Goal: Information Seeking & Learning: Learn about a topic

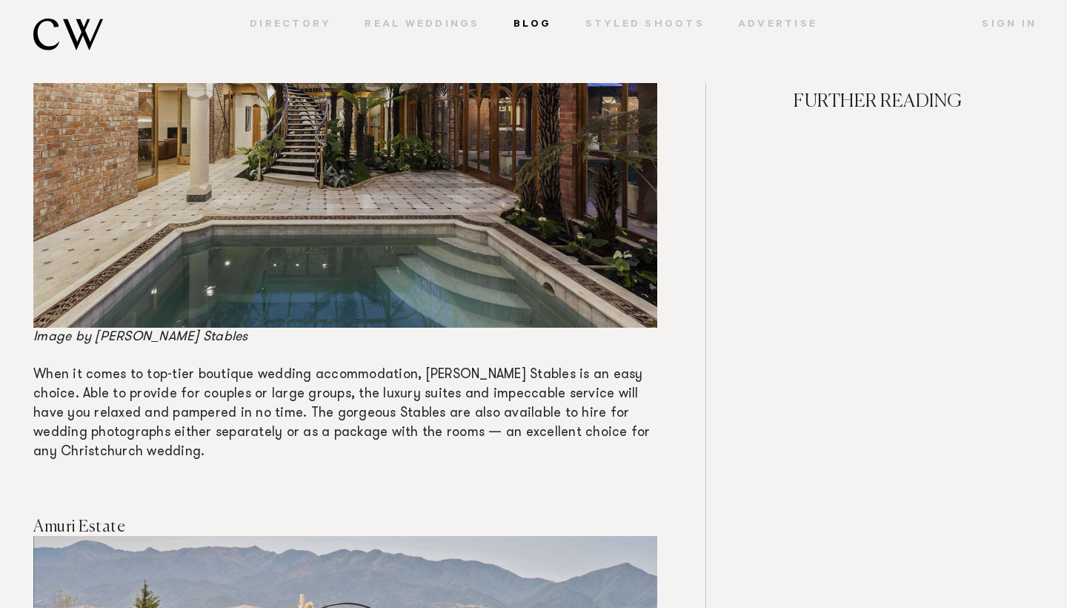
scroll to position [4390, 0]
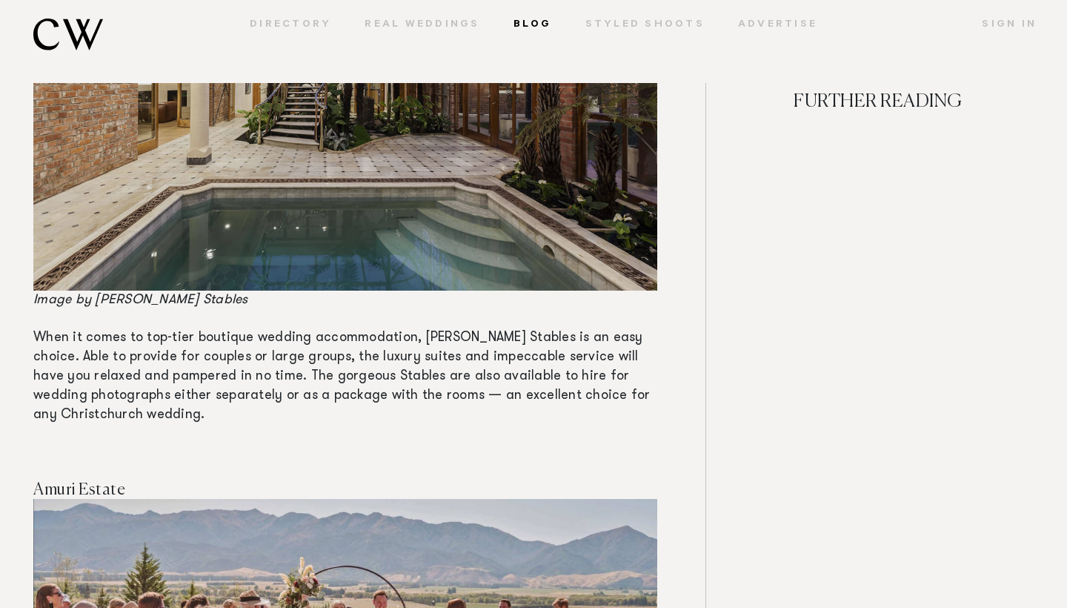
click at [221, 194] on img at bounding box center [345, 83] width 624 height 416
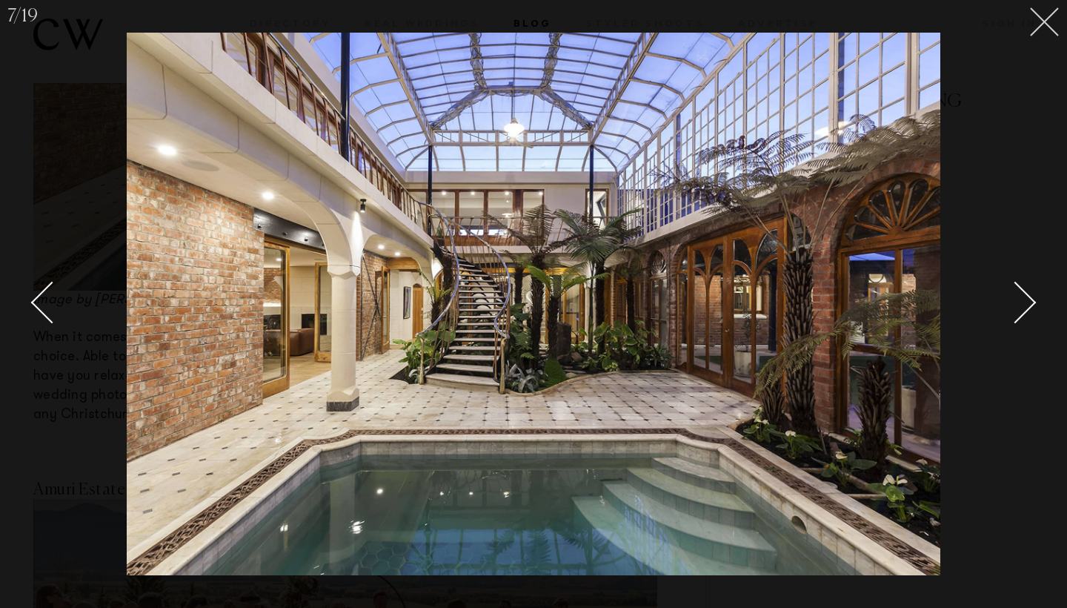
click at [1047, 30] on icon at bounding box center [1045, 22] width 30 height 30
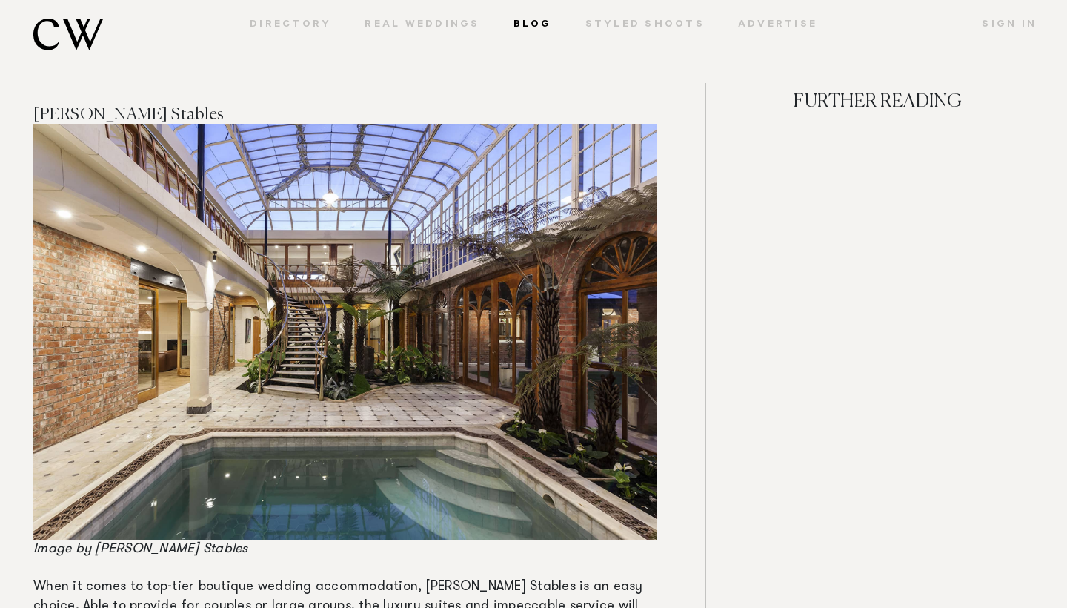
scroll to position [4142, 0]
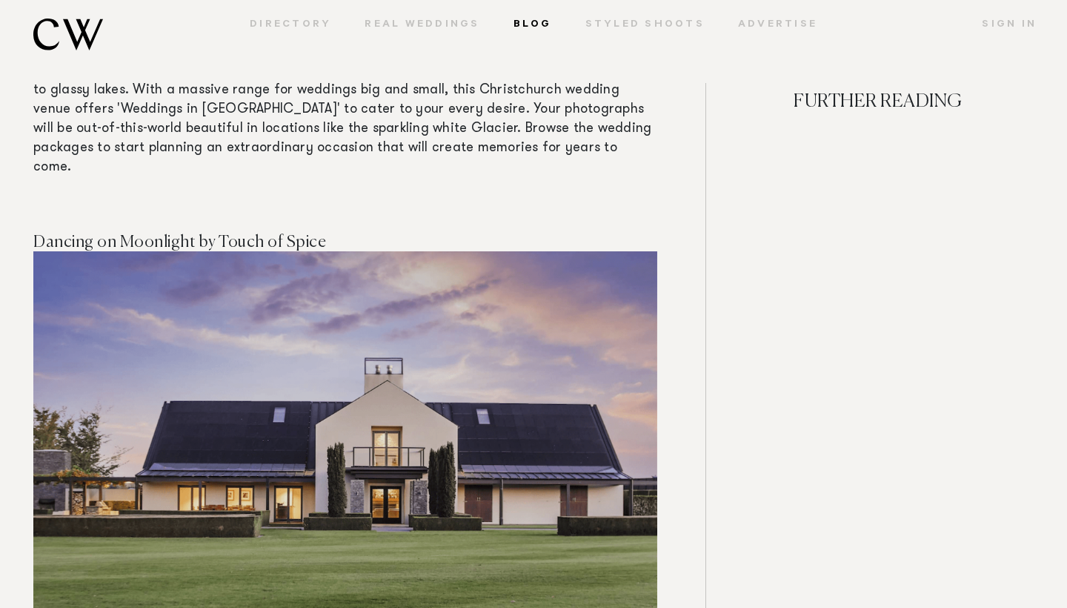
scroll to position [7607, 0]
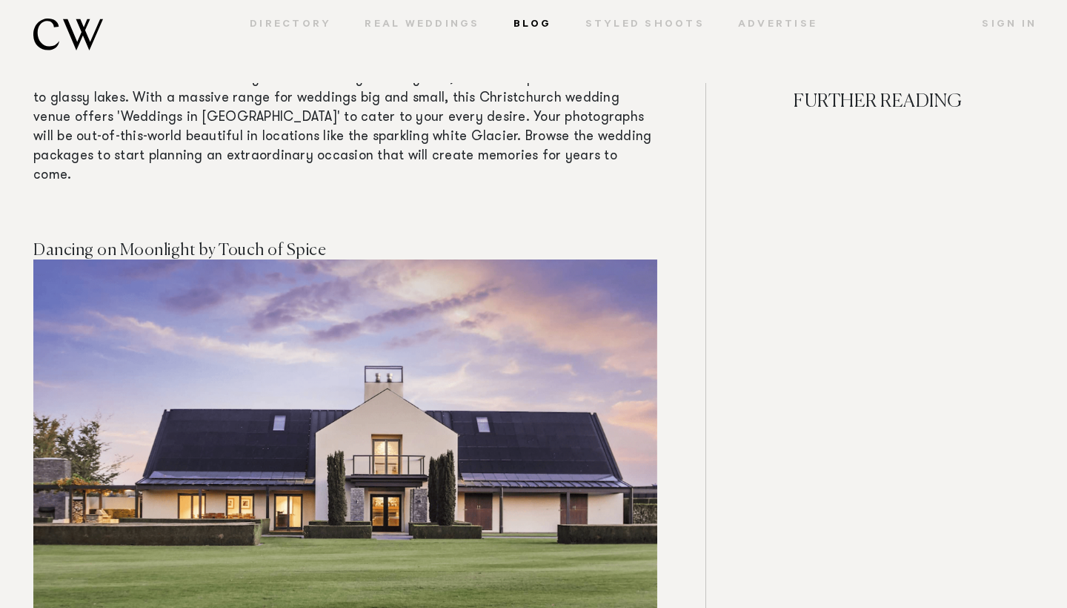
click at [246, 242] on h4 "Dancing on Moonlight by Touch of Spice" at bounding box center [345, 251] width 624 height 18
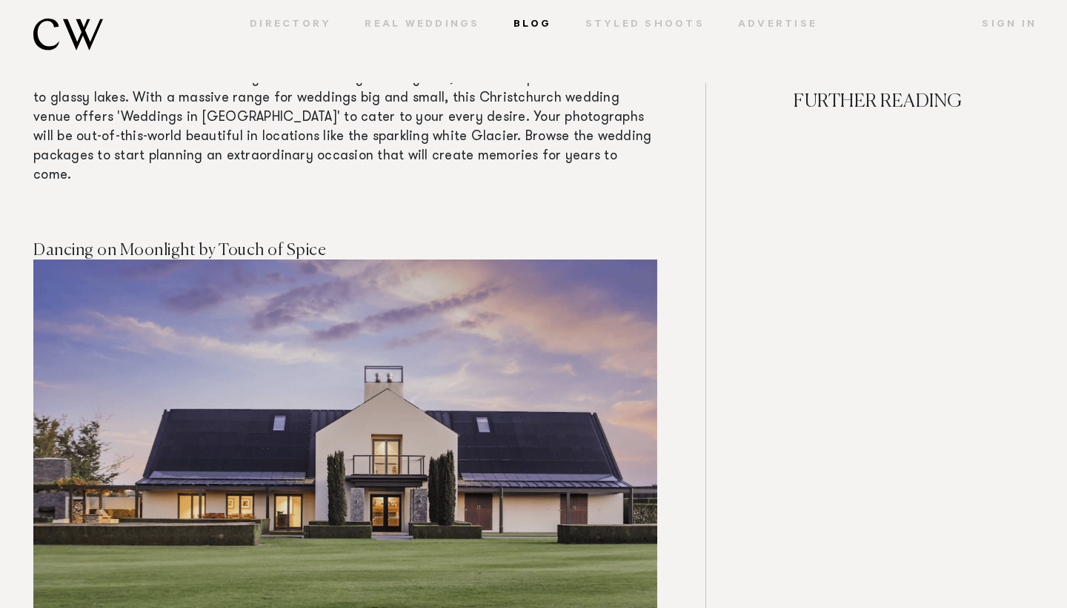
click at [261, 290] on img at bounding box center [345, 487] width 624 height 457
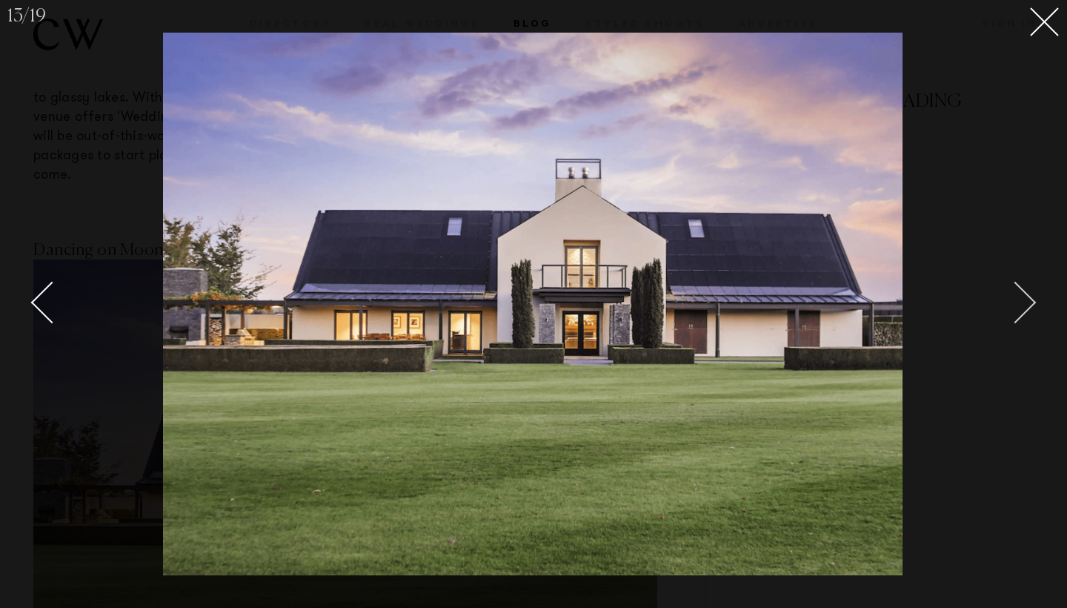
click at [1009, 313] on div "Next slide" at bounding box center [1015, 303] width 42 height 42
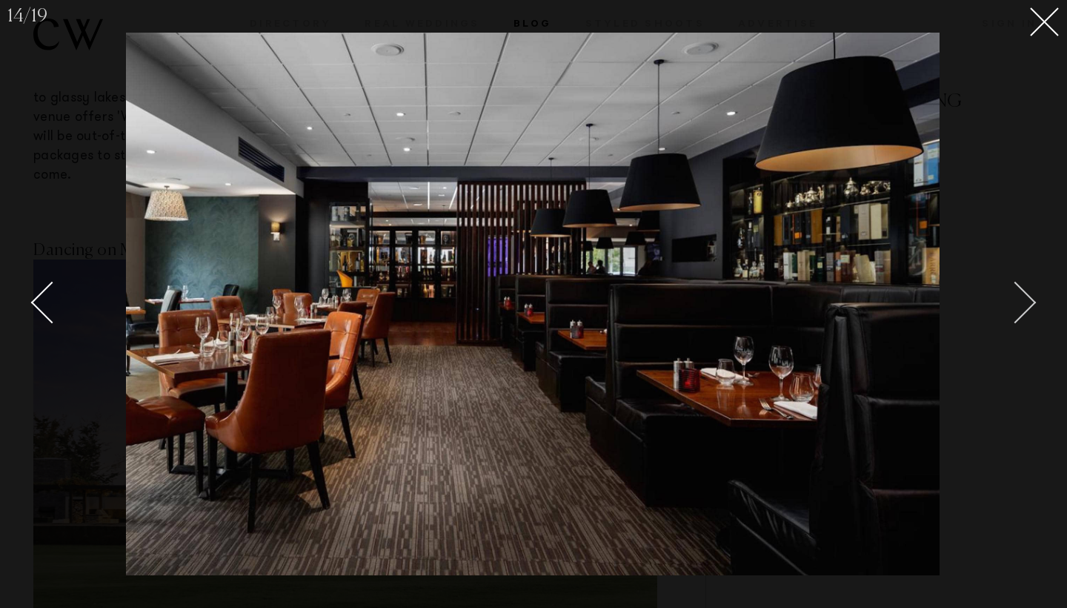
click at [1010, 314] on div "Next slide" at bounding box center [1015, 303] width 42 height 42
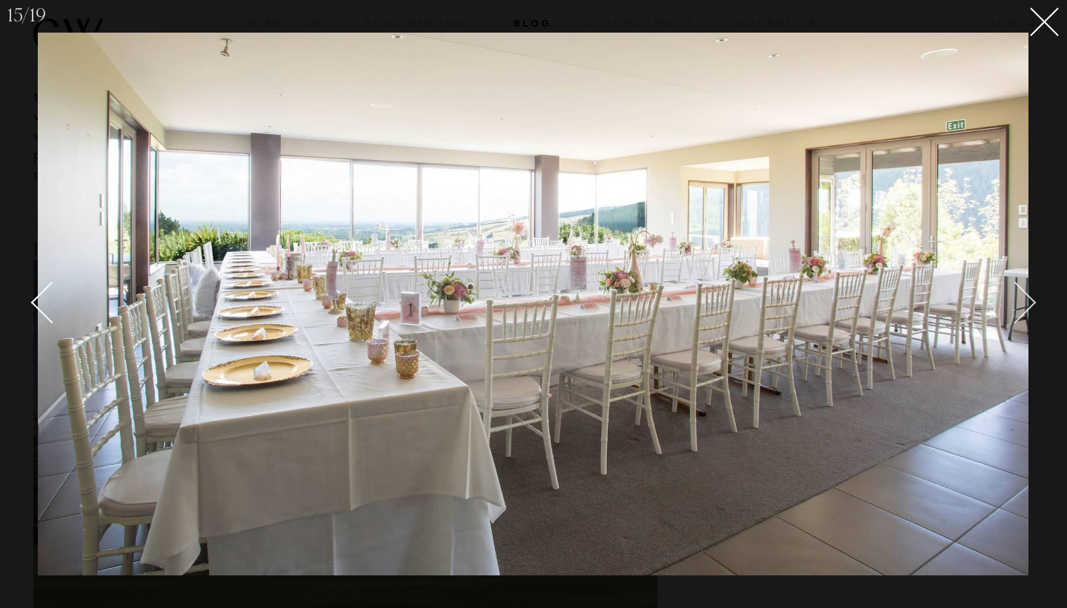
click at [1010, 314] on div "Next slide" at bounding box center [1015, 303] width 42 height 42
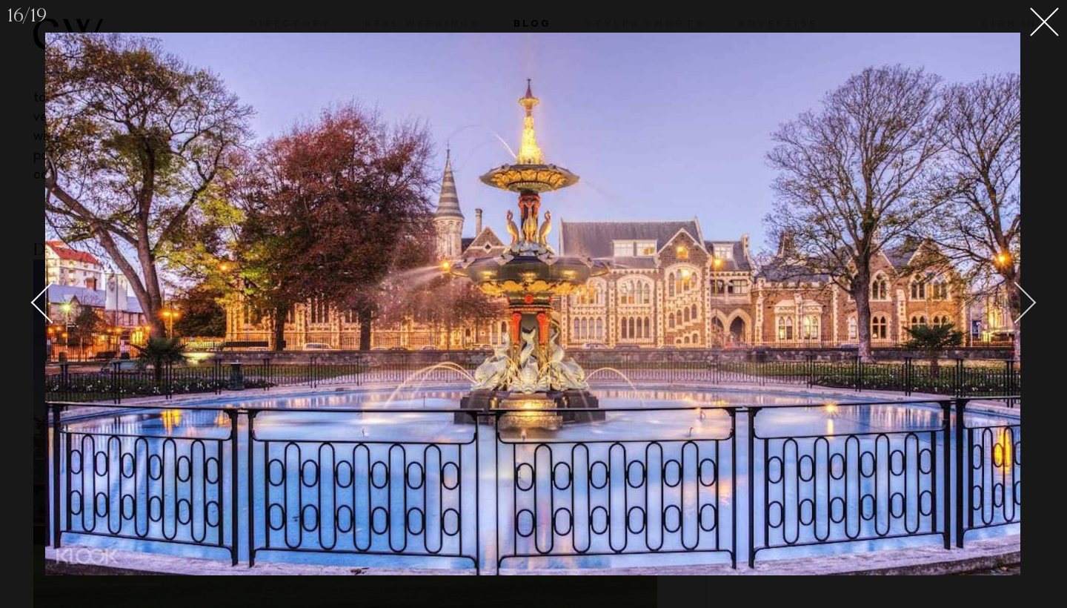
click at [1010, 314] on div "Next slide" at bounding box center [1015, 303] width 42 height 42
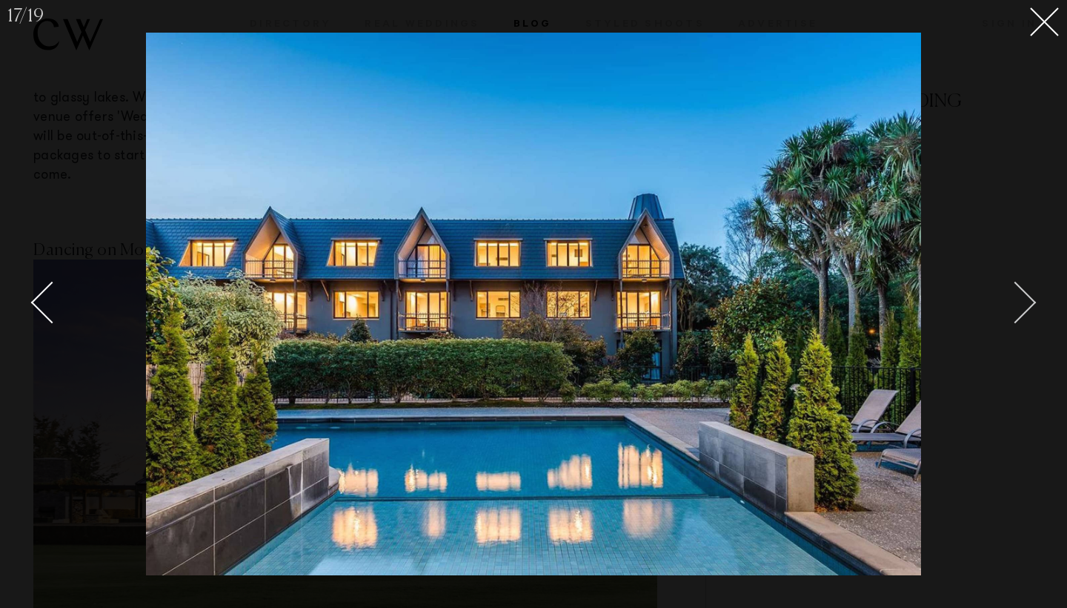
click at [1026, 308] on div "Next slide" at bounding box center [1015, 303] width 42 height 42
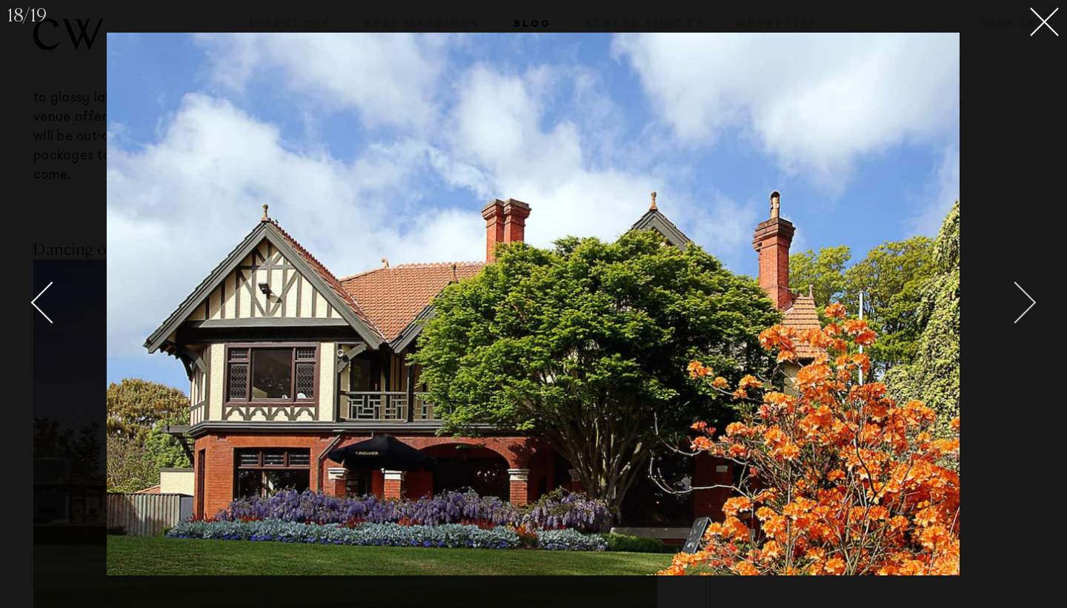
click at [1026, 308] on div "Next slide" at bounding box center [1015, 303] width 42 height 42
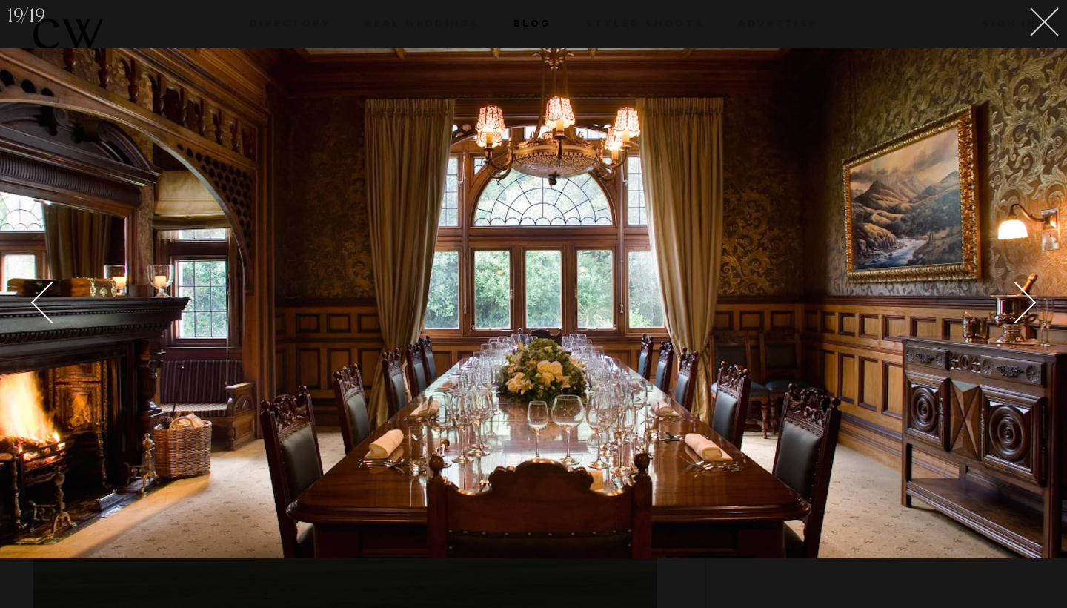
click at [1049, 23] on icon at bounding box center [1045, 22] width 30 height 30
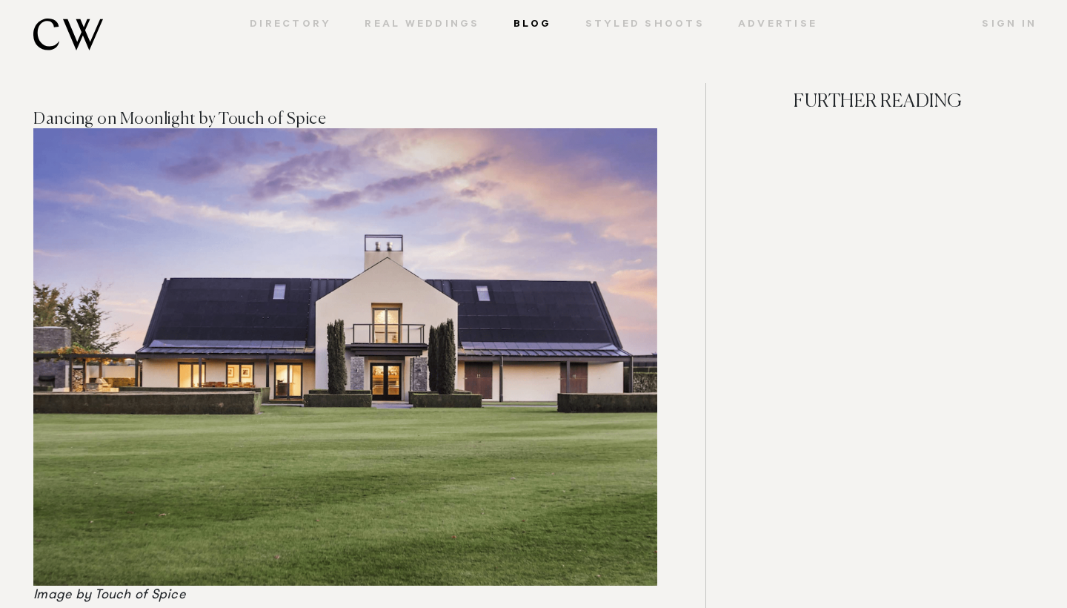
scroll to position [7961, 0]
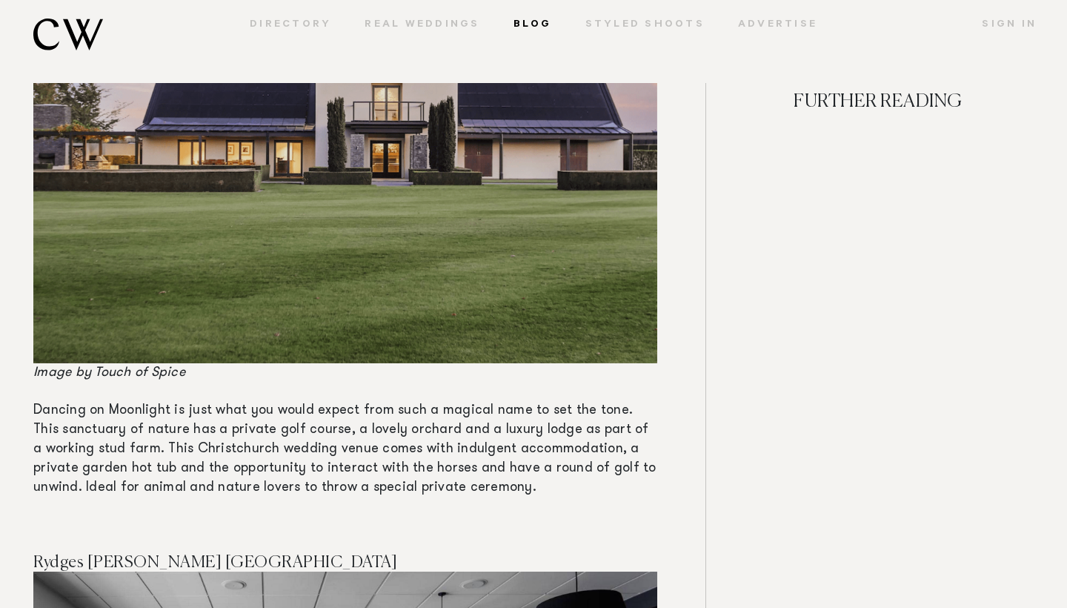
click at [436, 191] on img at bounding box center [345, 134] width 624 height 457
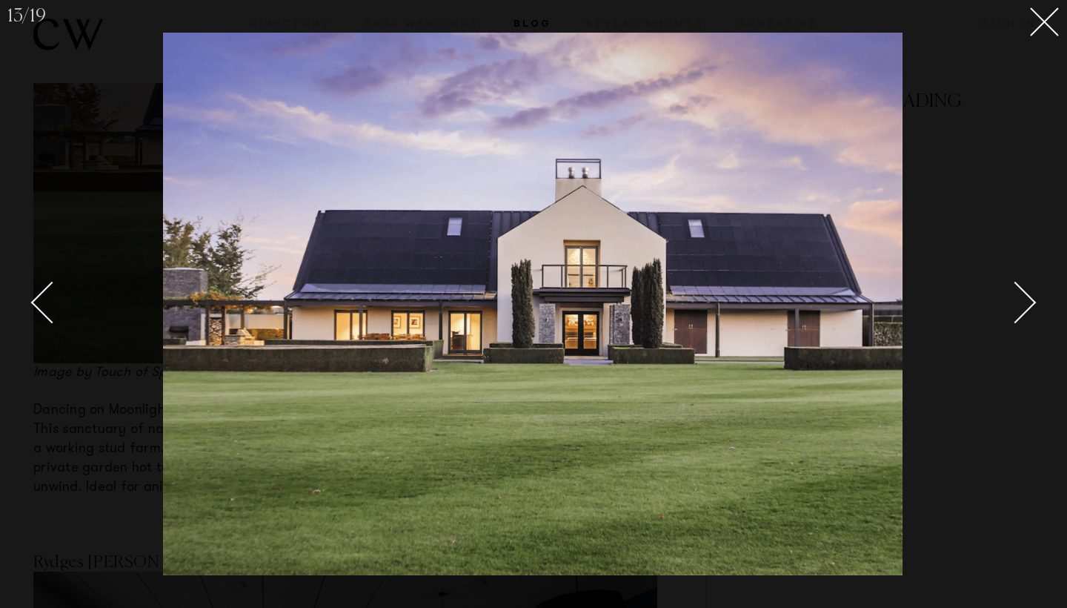
click at [126, 344] on div at bounding box center [533, 304] width 1067 height 608
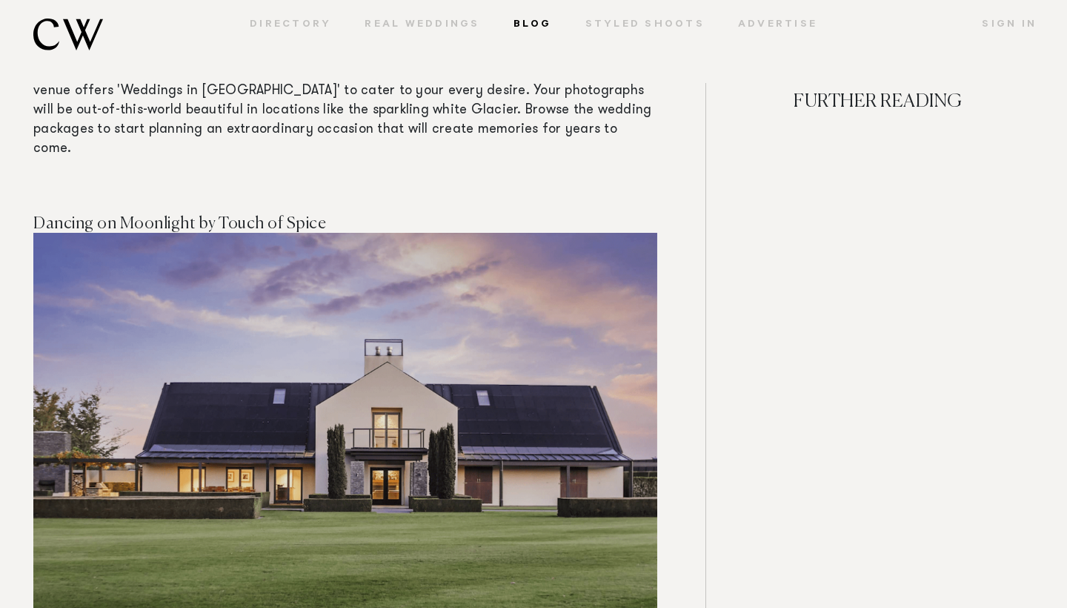
scroll to position [7635, 0]
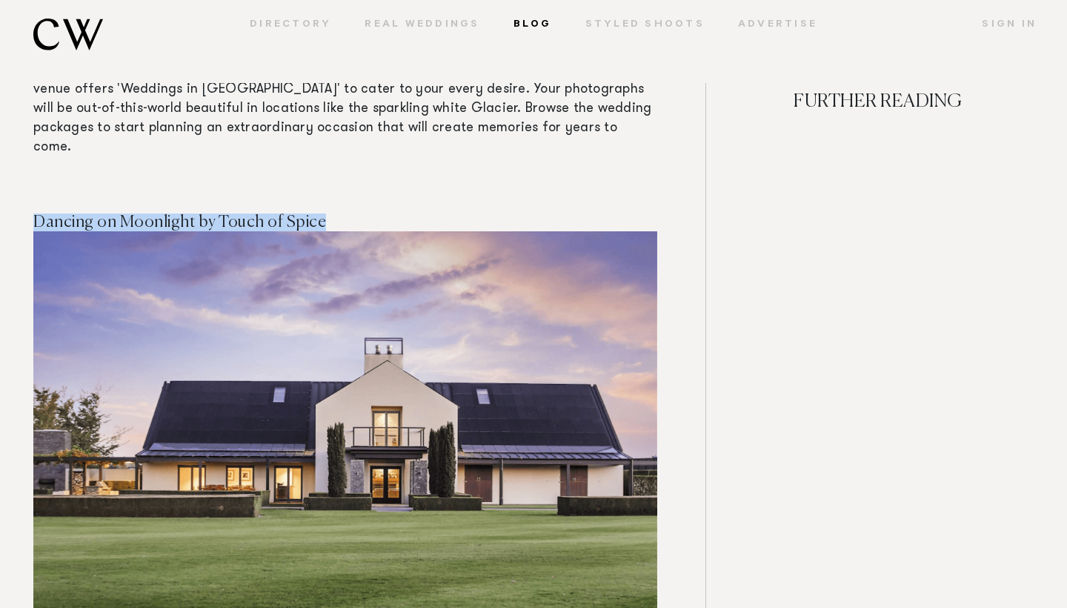
drag, startPoint x: 348, startPoint y: 119, endPoint x: 67, endPoint y: 112, distance: 280.9
copy span "Dancing on Moonlight by Touch of Spice"
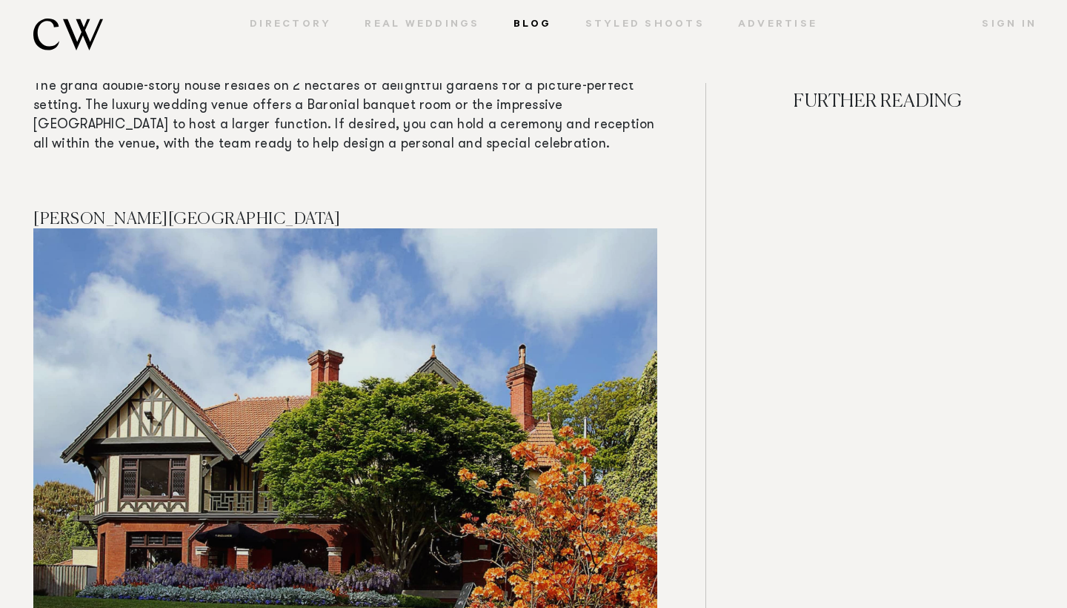
scroll to position [10701, 0]
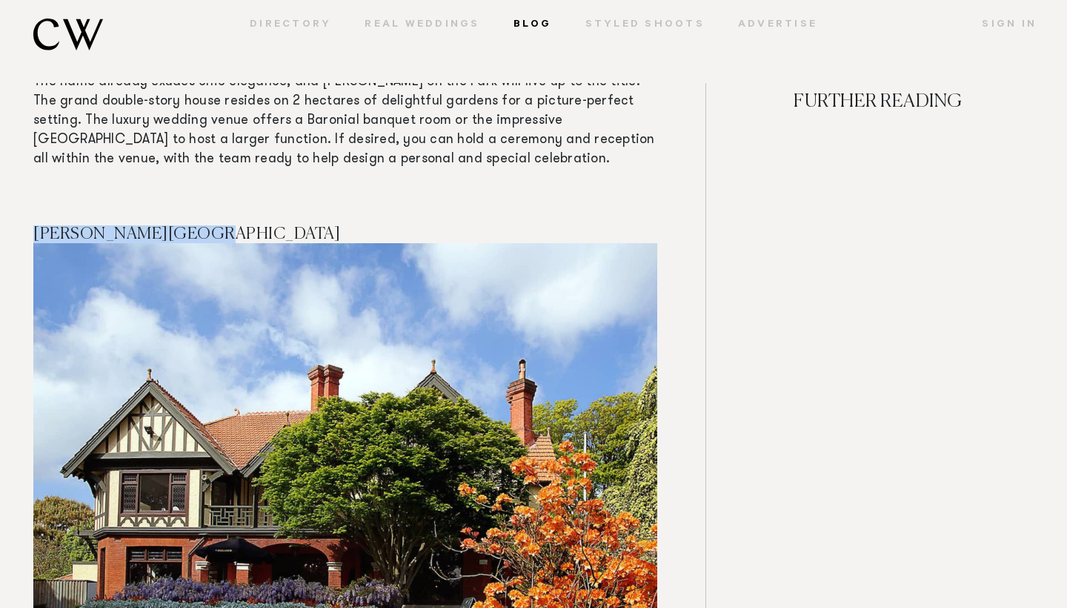
drag, startPoint x: 232, startPoint y: 113, endPoint x: 41, endPoint y: 105, distance: 190.6
copy span "[PERSON_NAME][GEOGRAPHIC_DATA]"
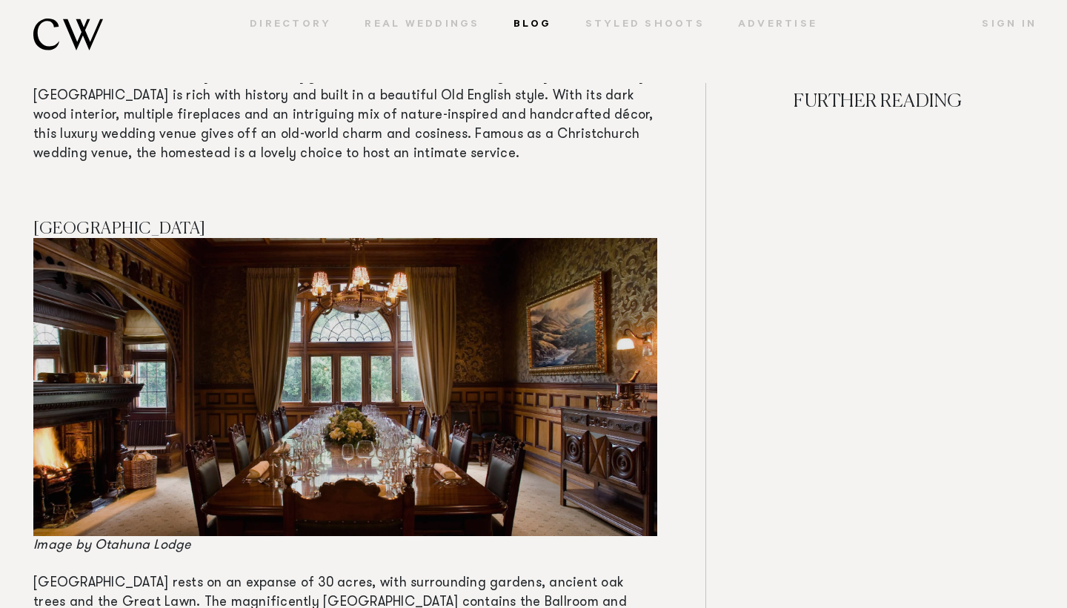
scroll to position [11313, 0]
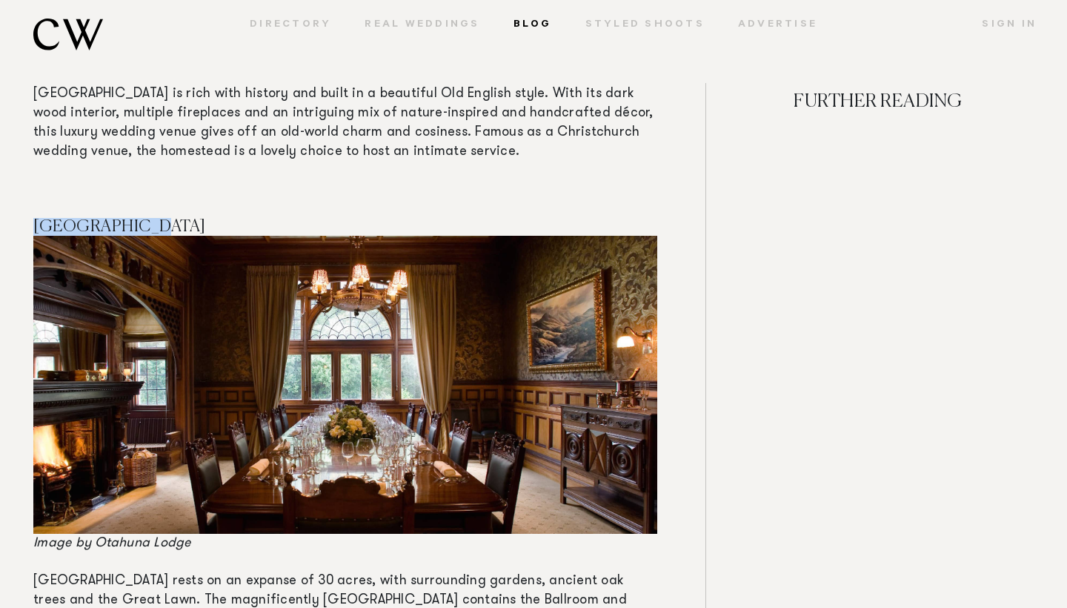
drag, startPoint x: 149, startPoint y: 105, endPoint x: 51, endPoint y: 99, distance: 98.0
copy span "[GEOGRAPHIC_DATA]"
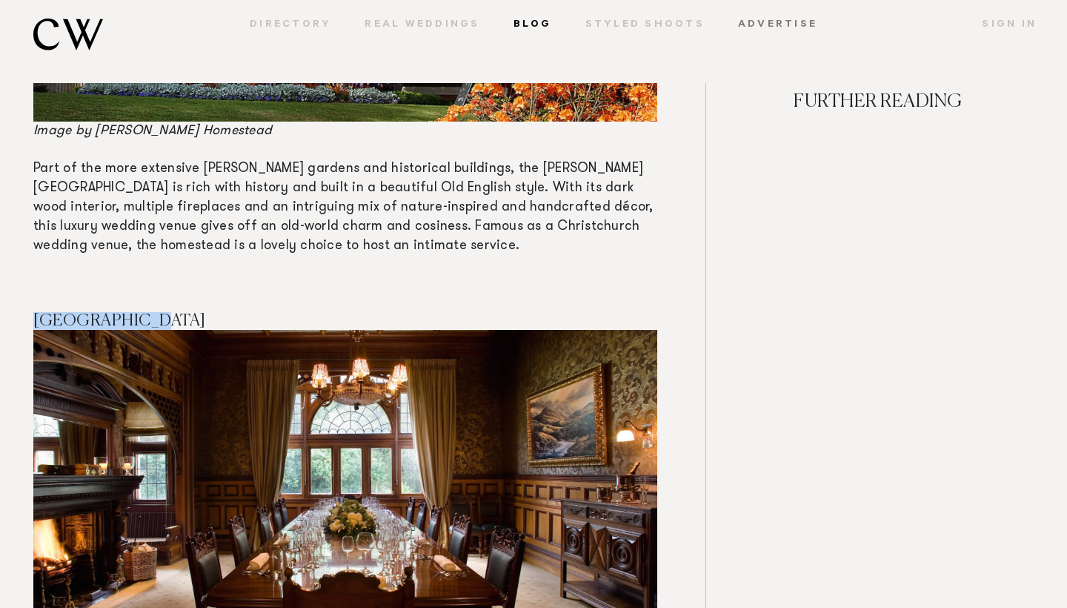
scroll to position [11217, 0]
